Goal: Obtain resource: Download file/media

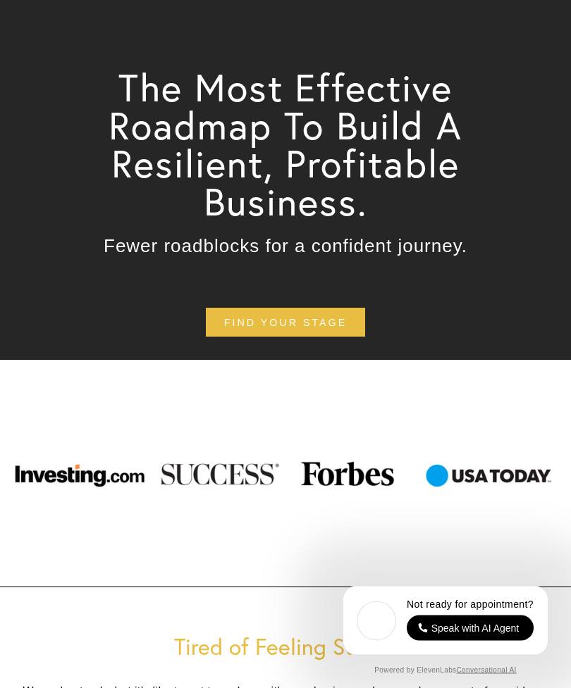
scroll to position [138, 0]
click at [222, 317] on link "find your stage" at bounding box center [285, 323] width 159 height 30
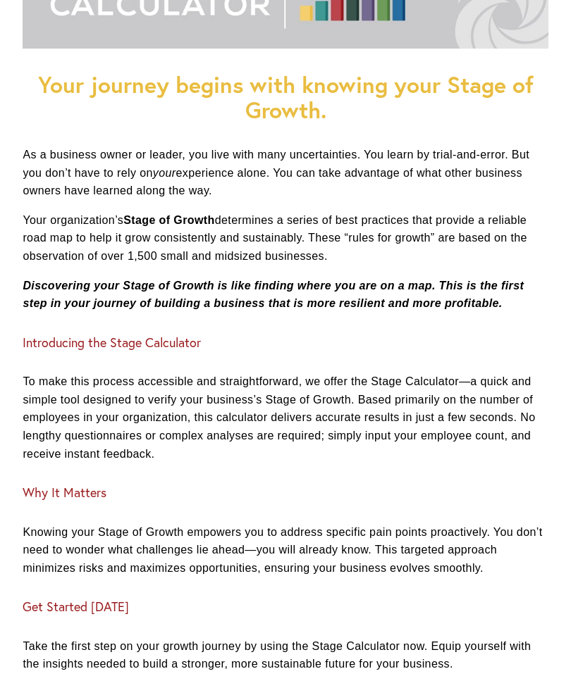
click at [70, 336] on h3 "Introducing the Stage Calculator" at bounding box center [285, 343] width 525 height 15
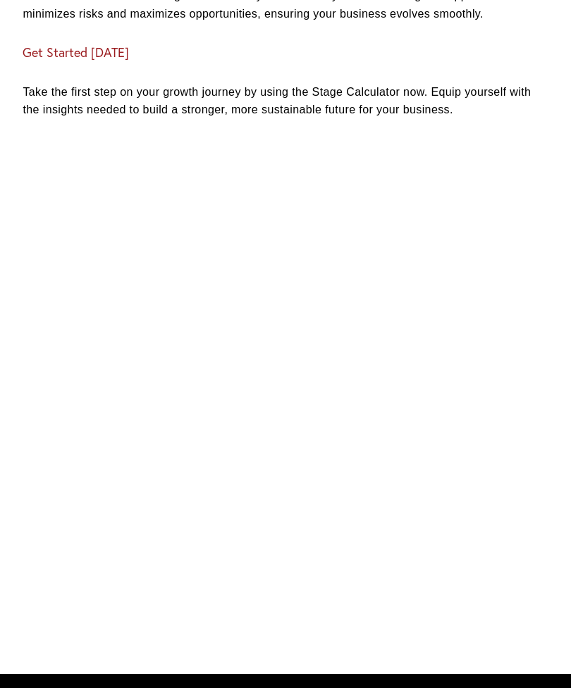
scroll to position [840, 0]
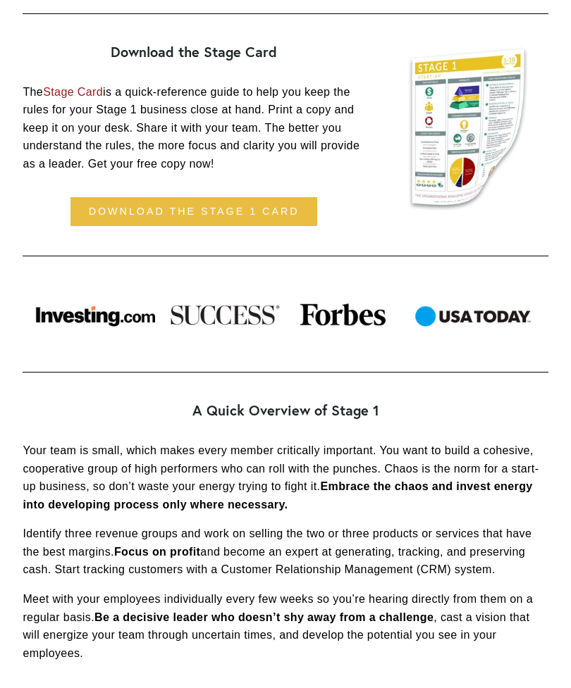
scroll to position [683, 0]
click at [102, 220] on link "download the stage 1 card" at bounding box center [193, 212] width 247 height 30
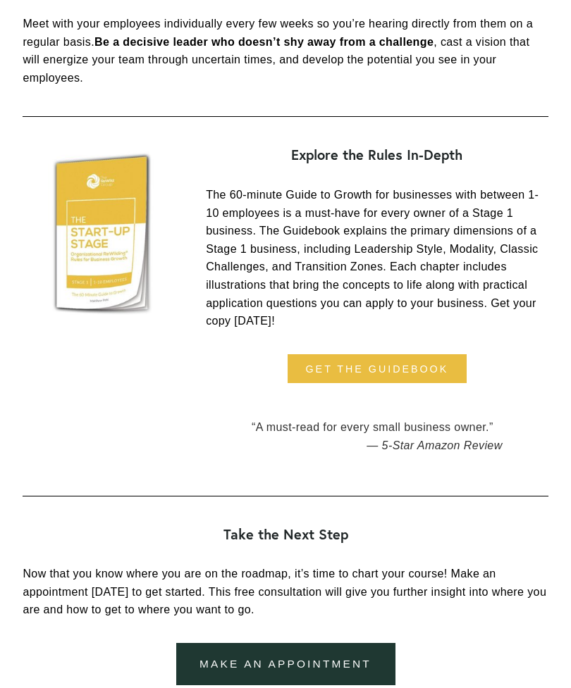
scroll to position [1258, 0]
click at [364, 373] on link "get the guidebook" at bounding box center [376, 369] width 179 height 30
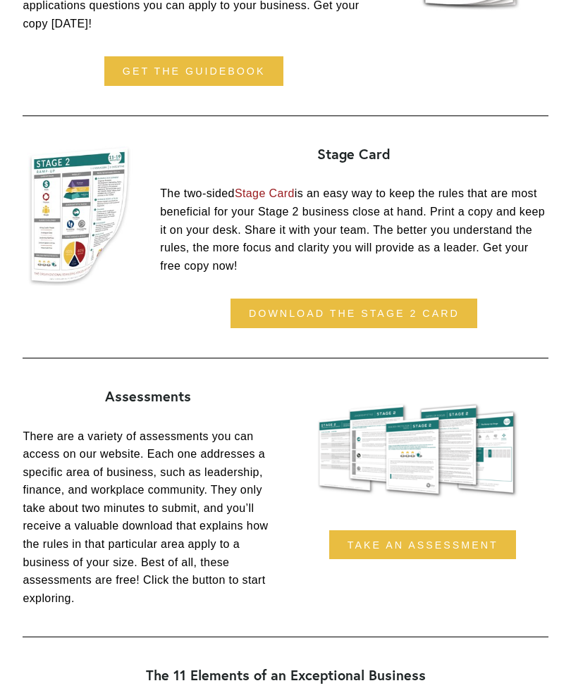
scroll to position [1083, 0]
click at [451, 299] on link "download the stage 2 card" at bounding box center [353, 314] width 247 height 30
